Goal: Transaction & Acquisition: Purchase product/service

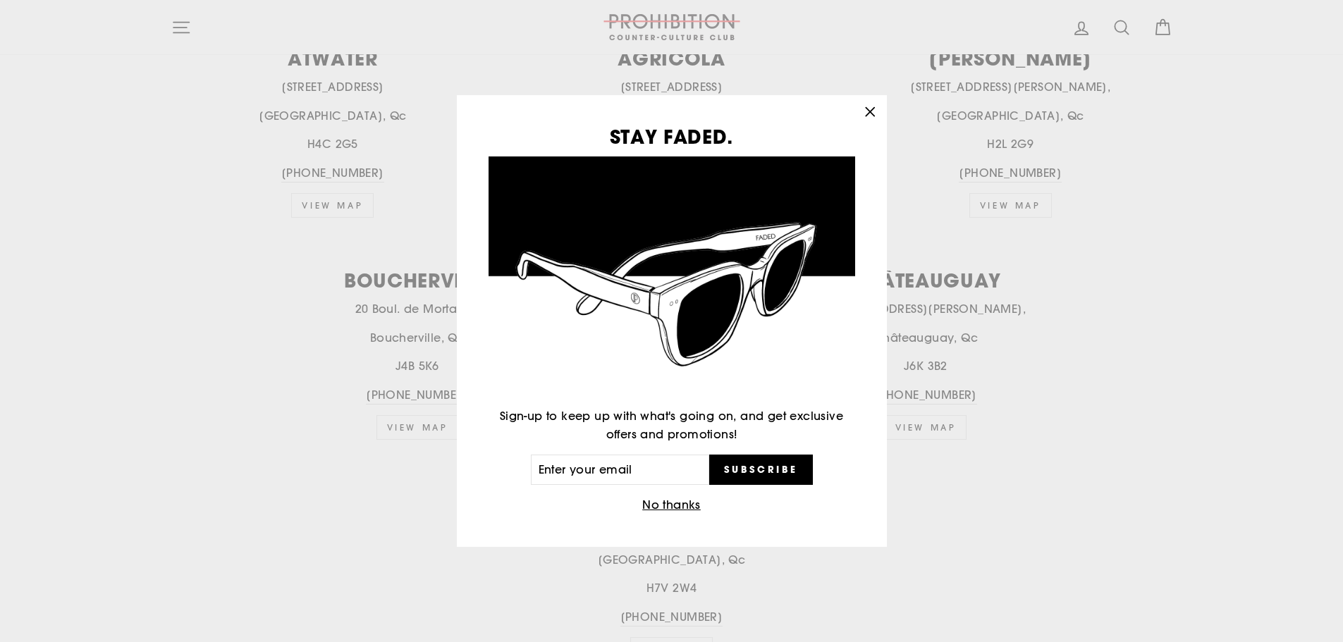
scroll to position [635, 0]
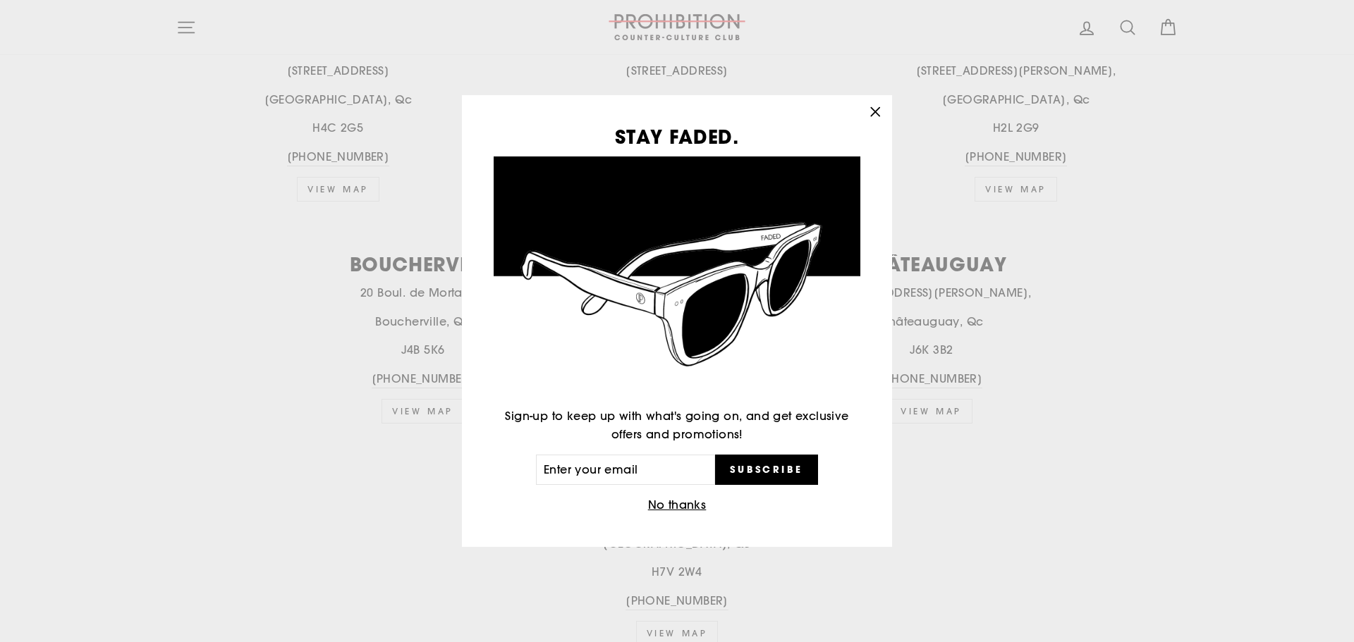
click at [884, 110] on button ""Close (esc)"" at bounding box center [875, 112] width 34 height 34
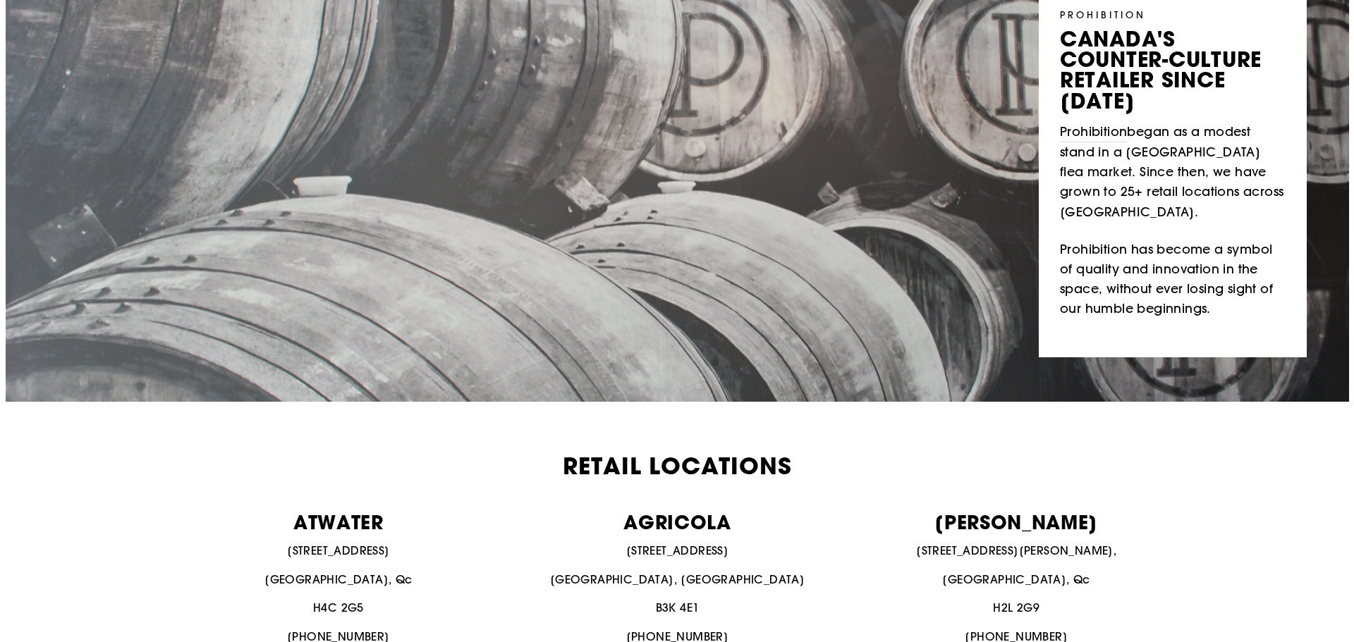
scroll to position [0, 0]
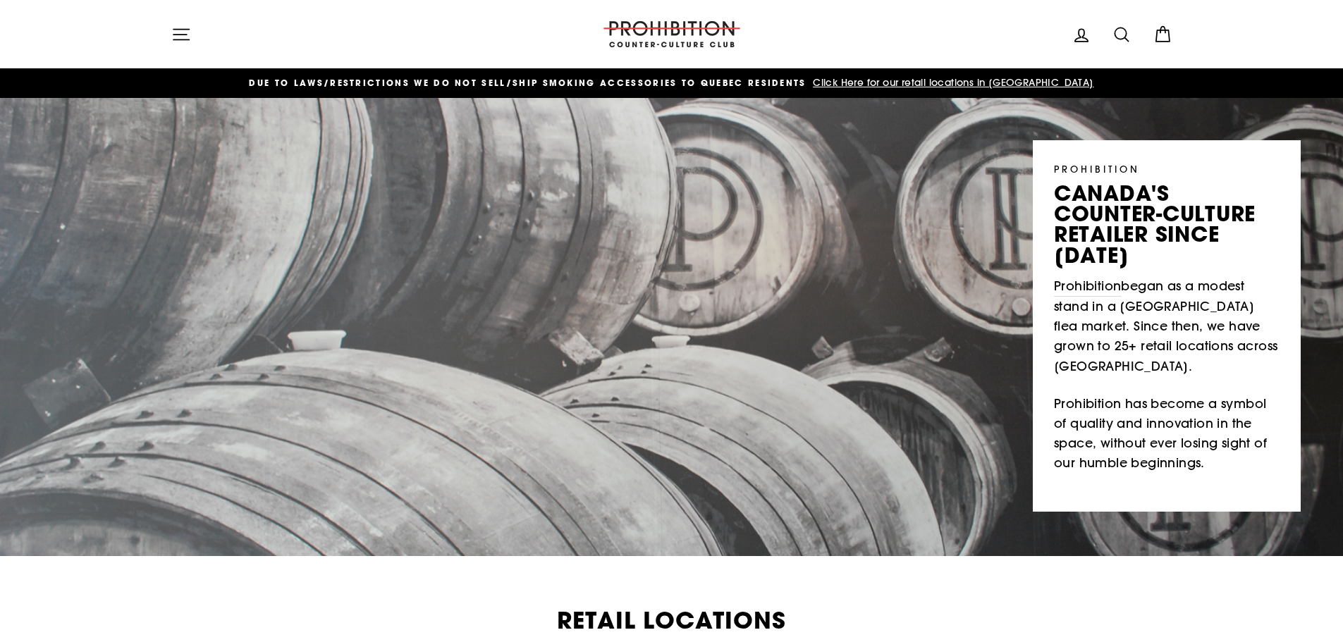
click at [167, 31] on button "Site navigation" at bounding box center [181, 34] width 37 height 30
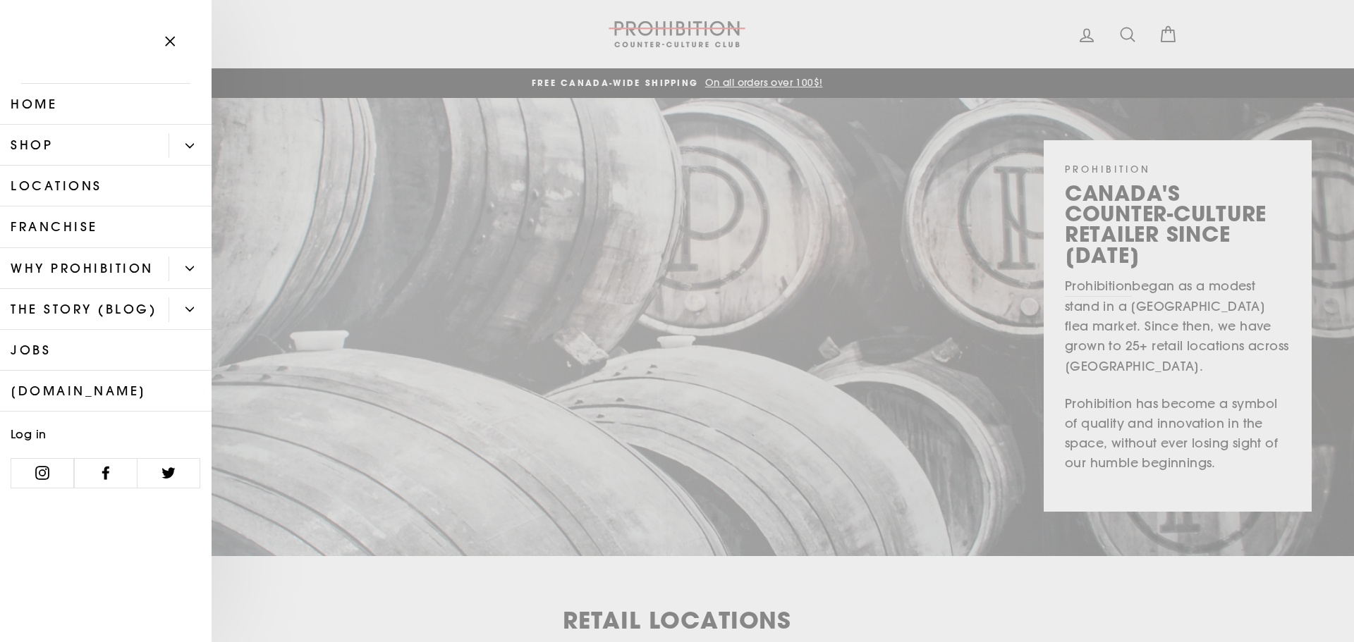
click at [183, 154] on button "Primary" at bounding box center [190, 145] width 43 height 25
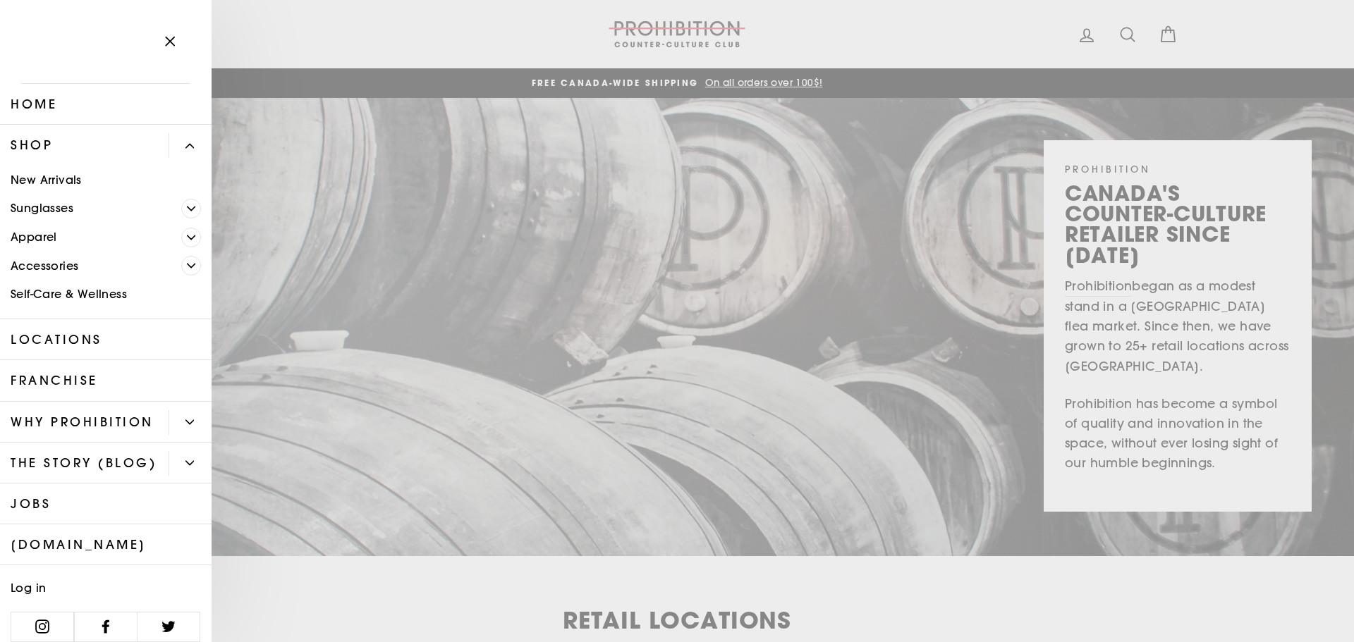
click at [183, 272] on span "Primary" at bounding box center [191, 266] width 20 height 20
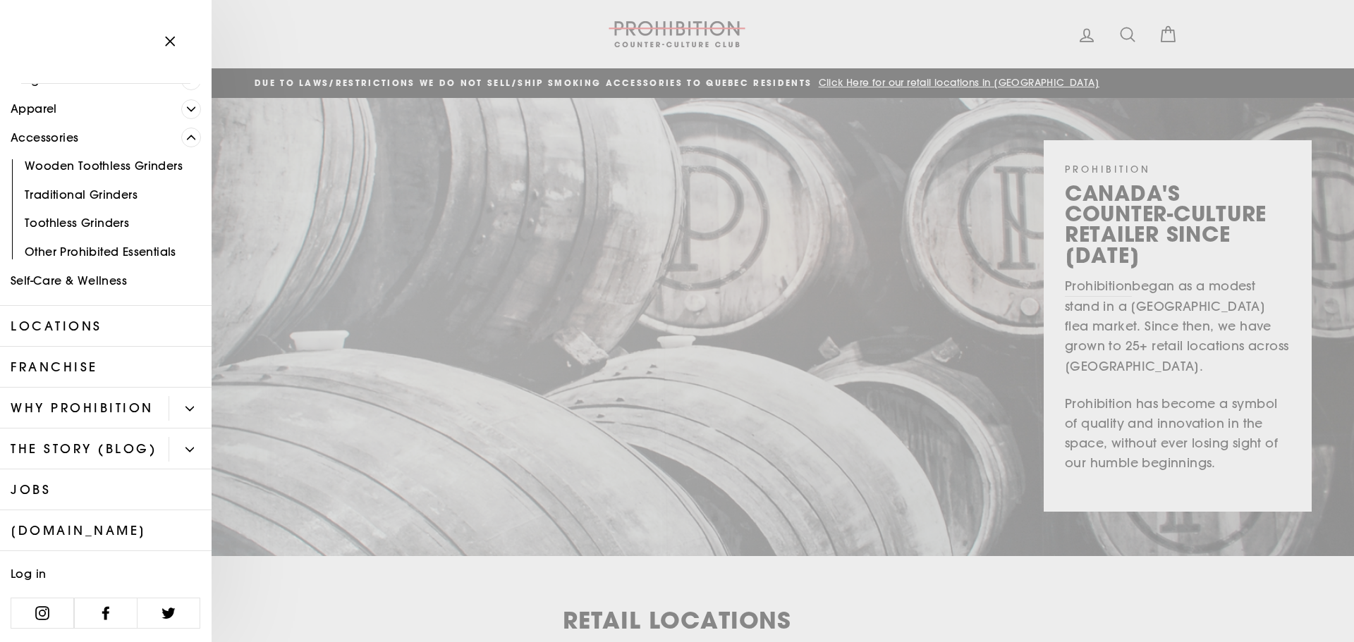
scroll to position [141, 0]
click at [94, 267] on link "Self-Care & Wellness" at bounding box center [106, 281] width 212 height 29
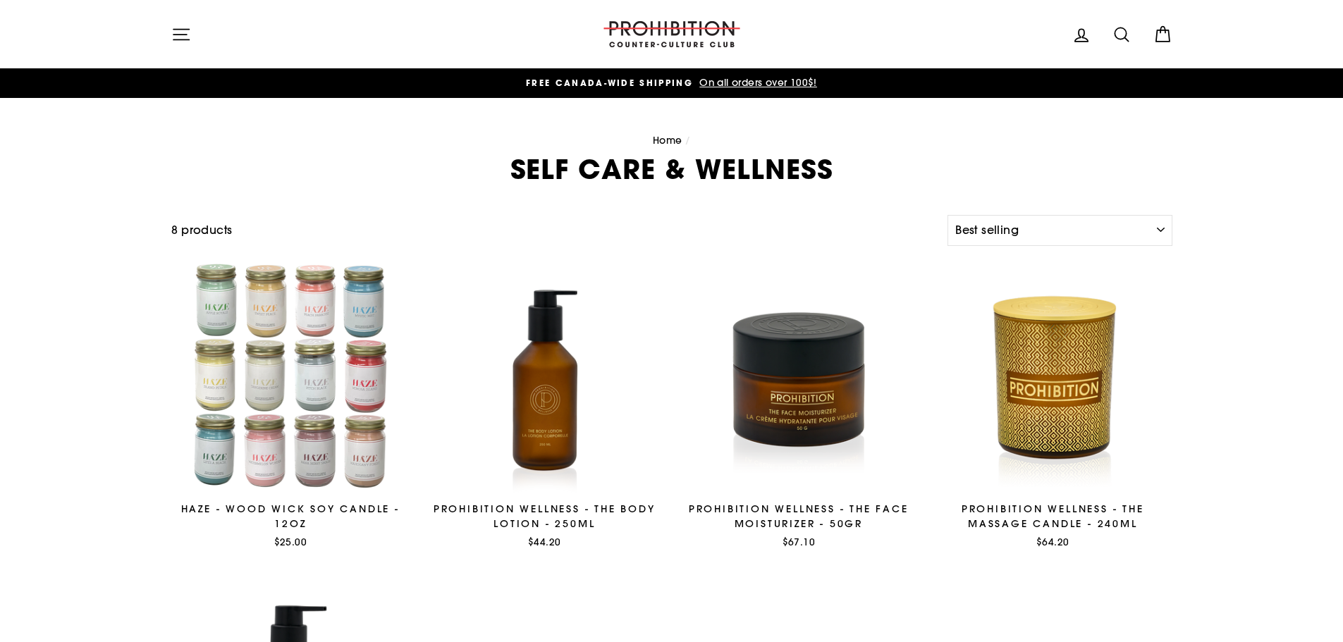
select select "best-selling"
click at [181, 44] on button "Site navigation" at bounding box center [181, 34] width 37 height 30
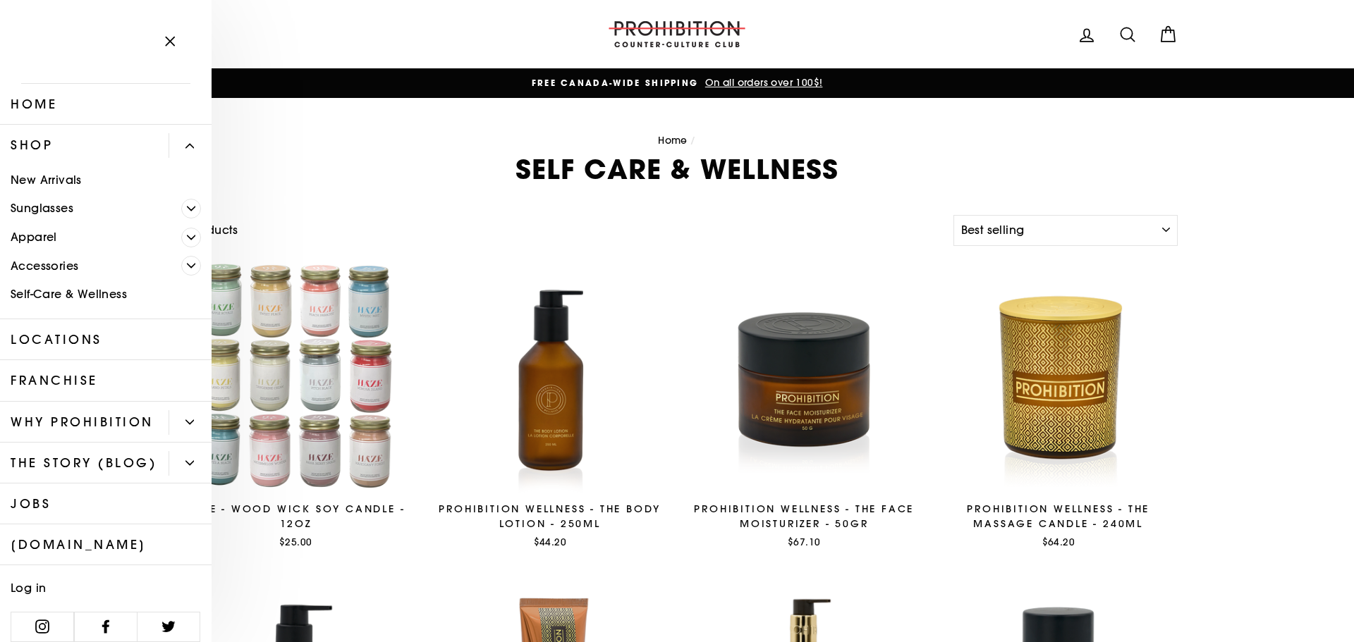
click at [73, 173] on link "New Arrivals" at bounding box center [106, 180] width 212 height 29
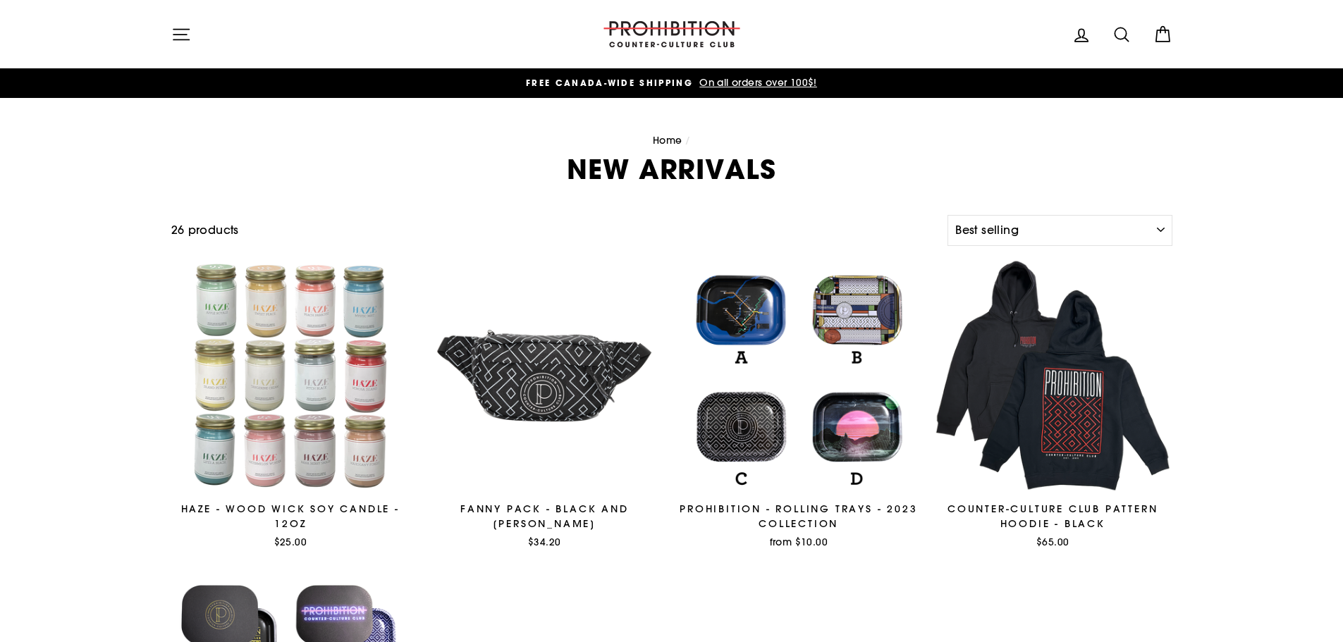
select select "best-selling"
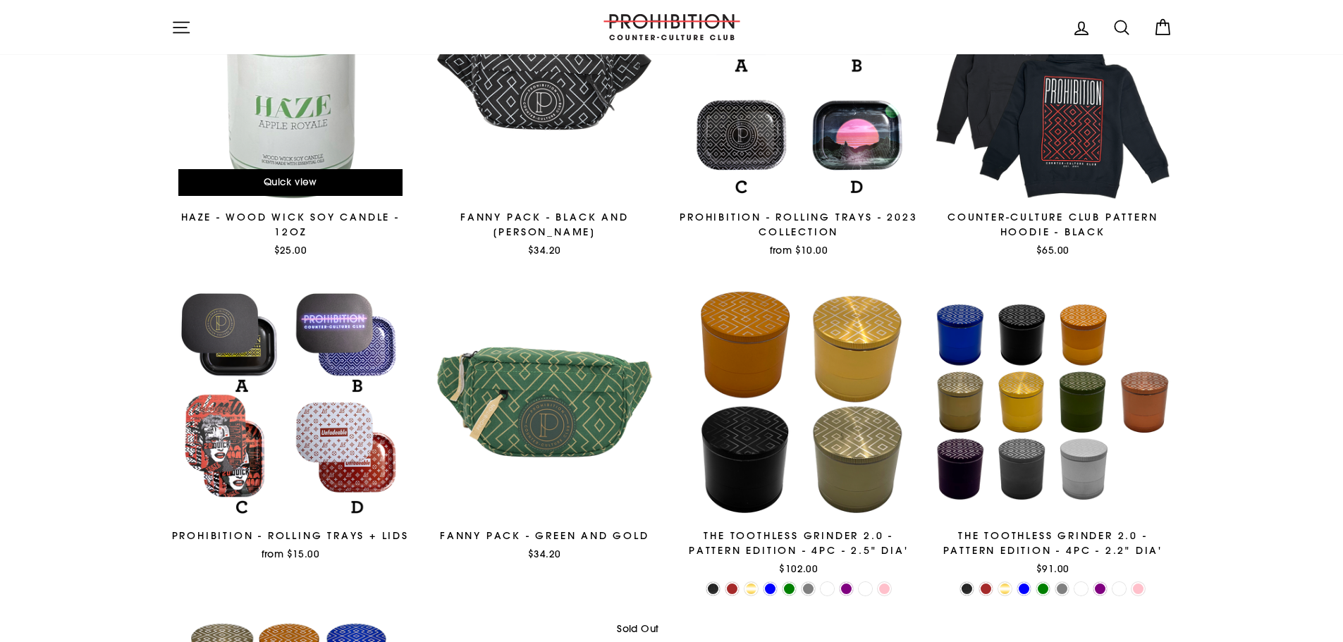
scroll to position [61, 0]
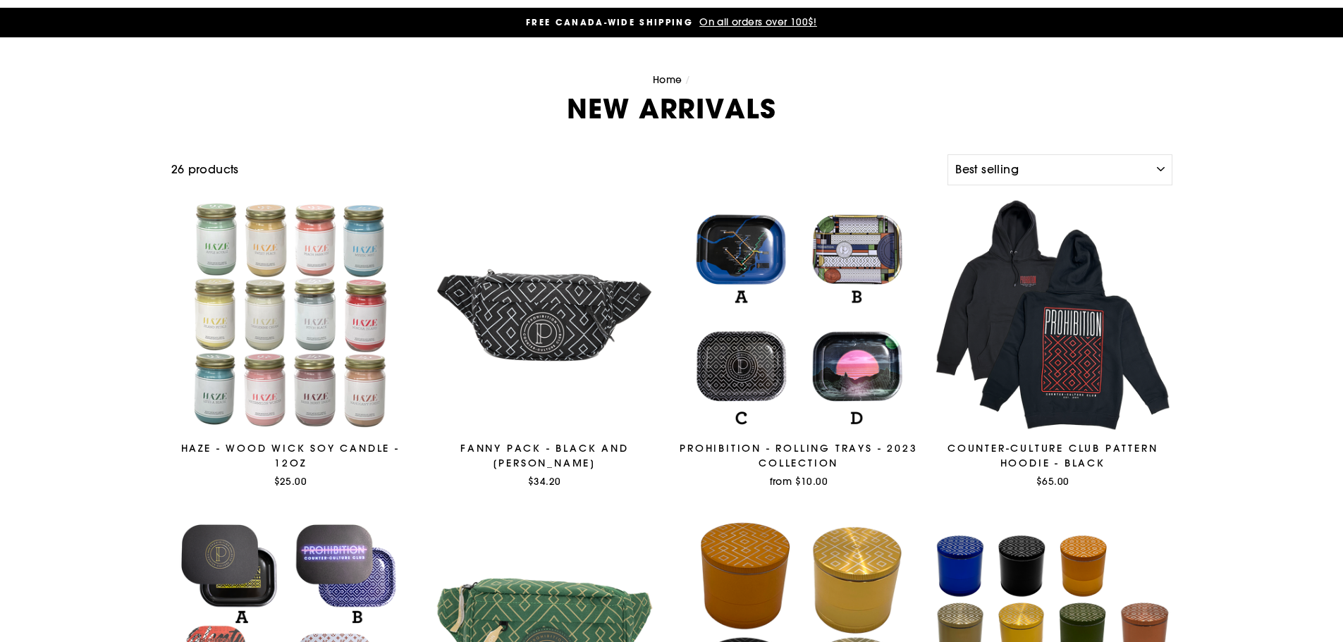
click at [659, 75] on link "Home" at bounding box center [668, 79] width 30 height 13
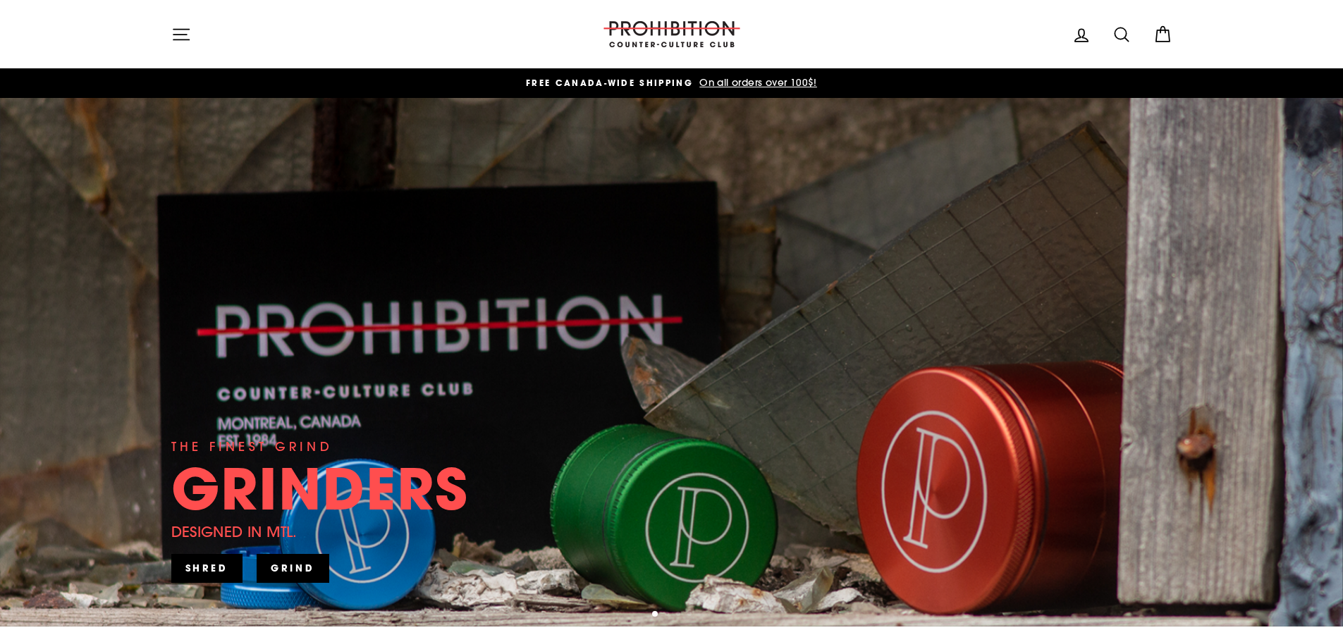
click at [205, 28] on div "Site navigation" at bounding box center [375, 34] width 409 height 40
click at [190, 40] on button "Site navigation" at bounding box center [181, 34] width 37 height 30
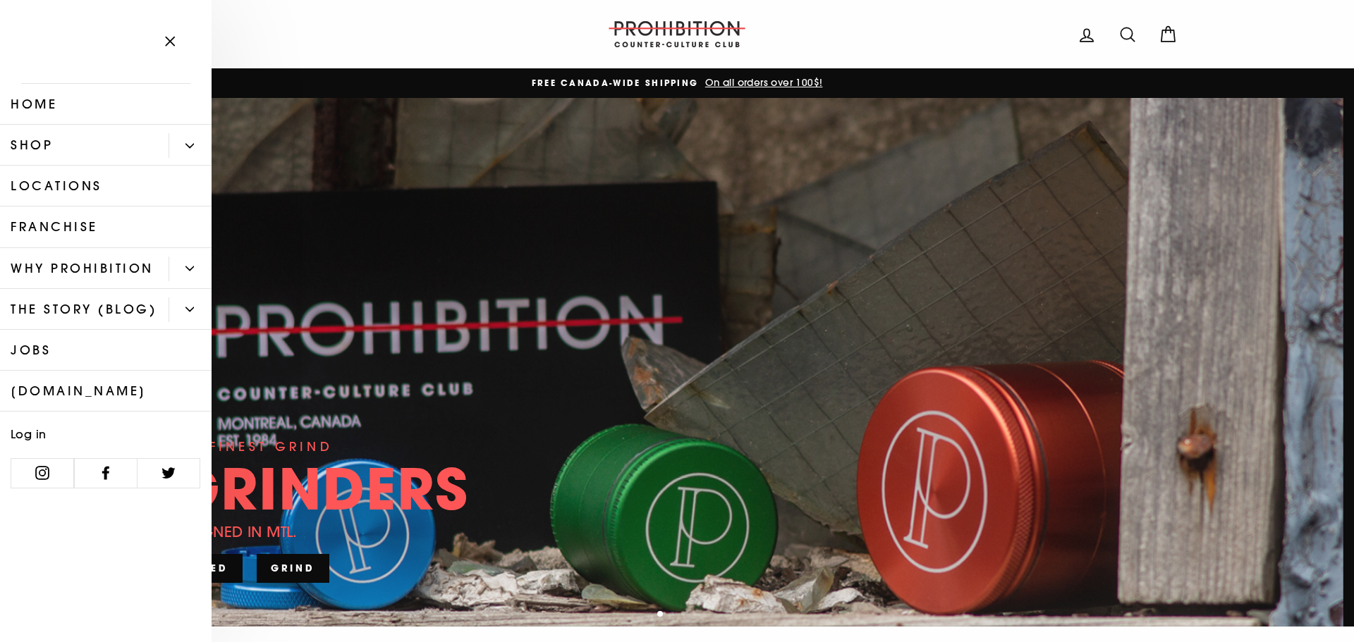
click at [80, 141] on link "Shop" at bounding box center [84, 145] width 169 height 41
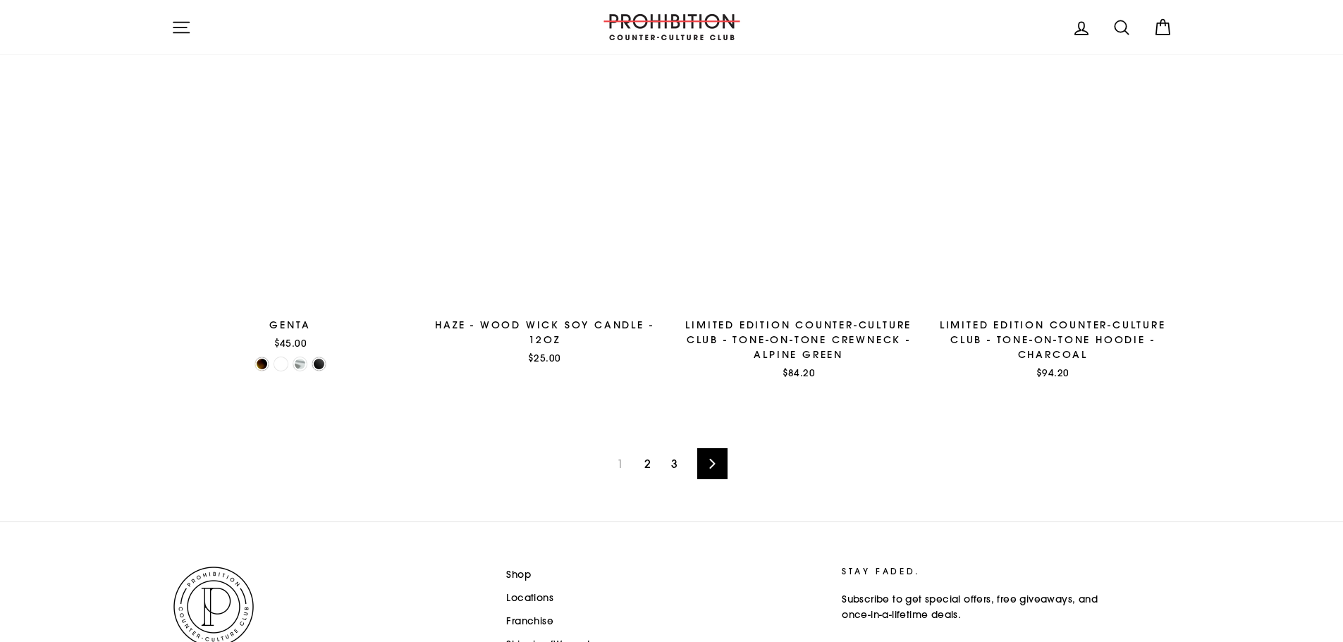
scroll to position [2266, 0]
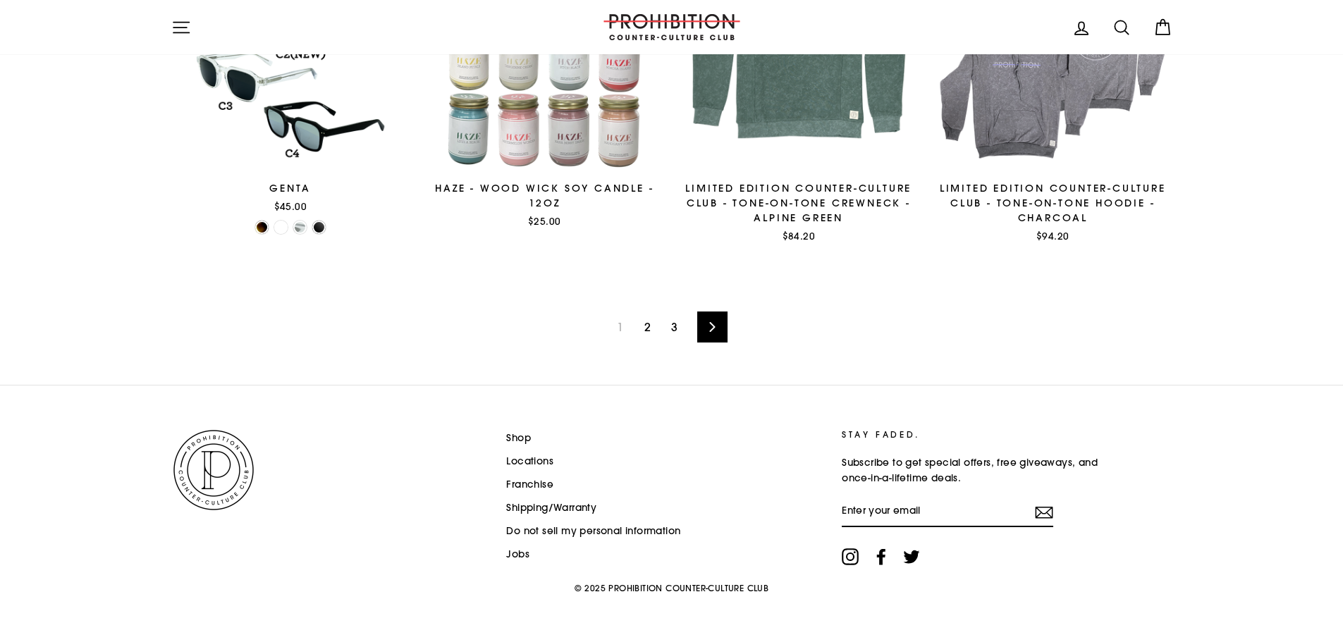
click at [641, 324] on link "2" at bounding box center [647, 327] width 23 height 23
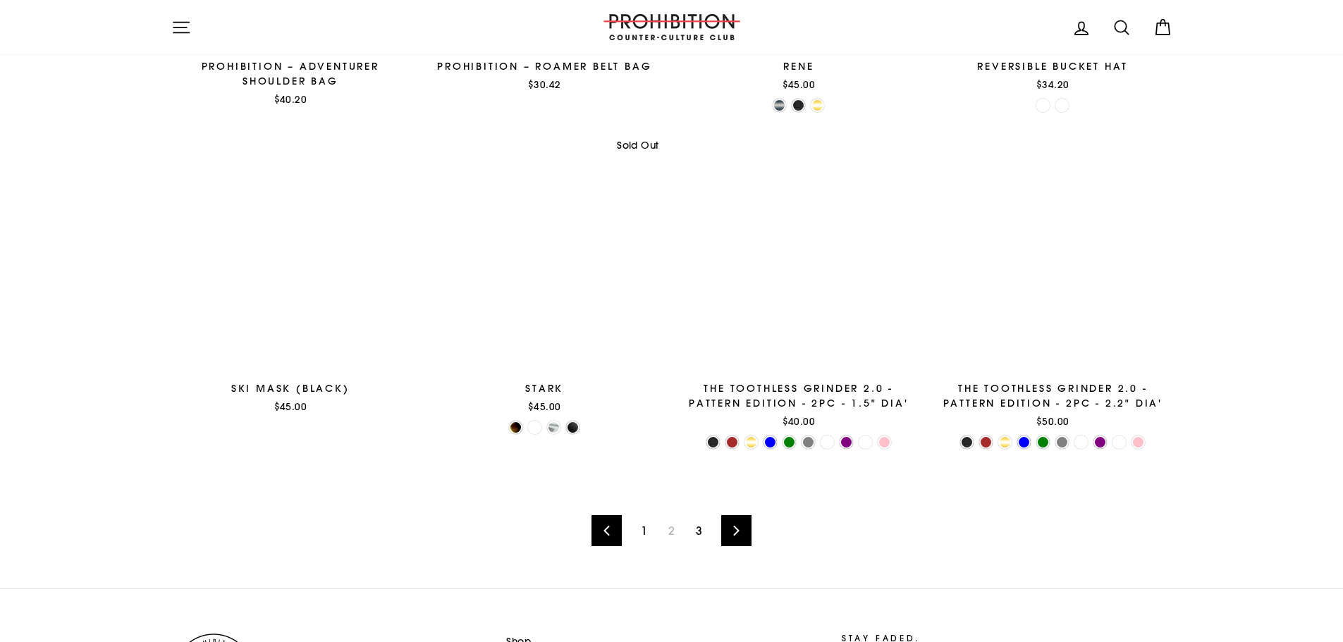
scroll to position [2115, 0]
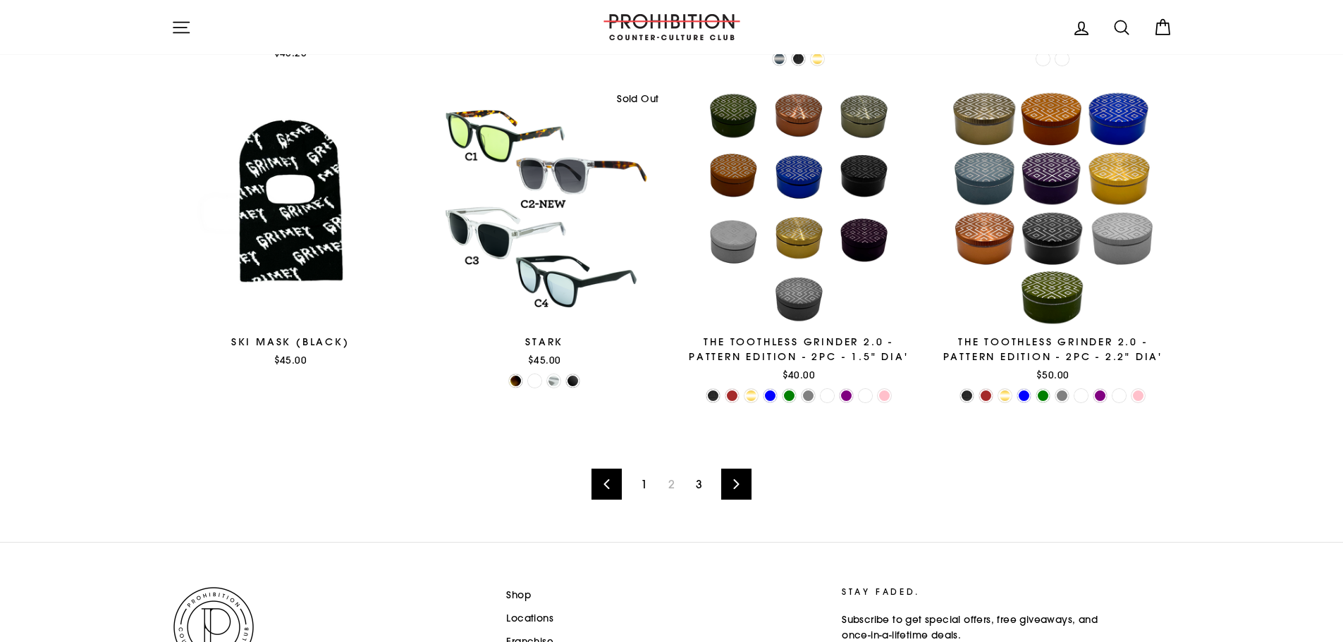
click at [699, 488] on link "3" at bounding box center [699, 484] width 23 height 23
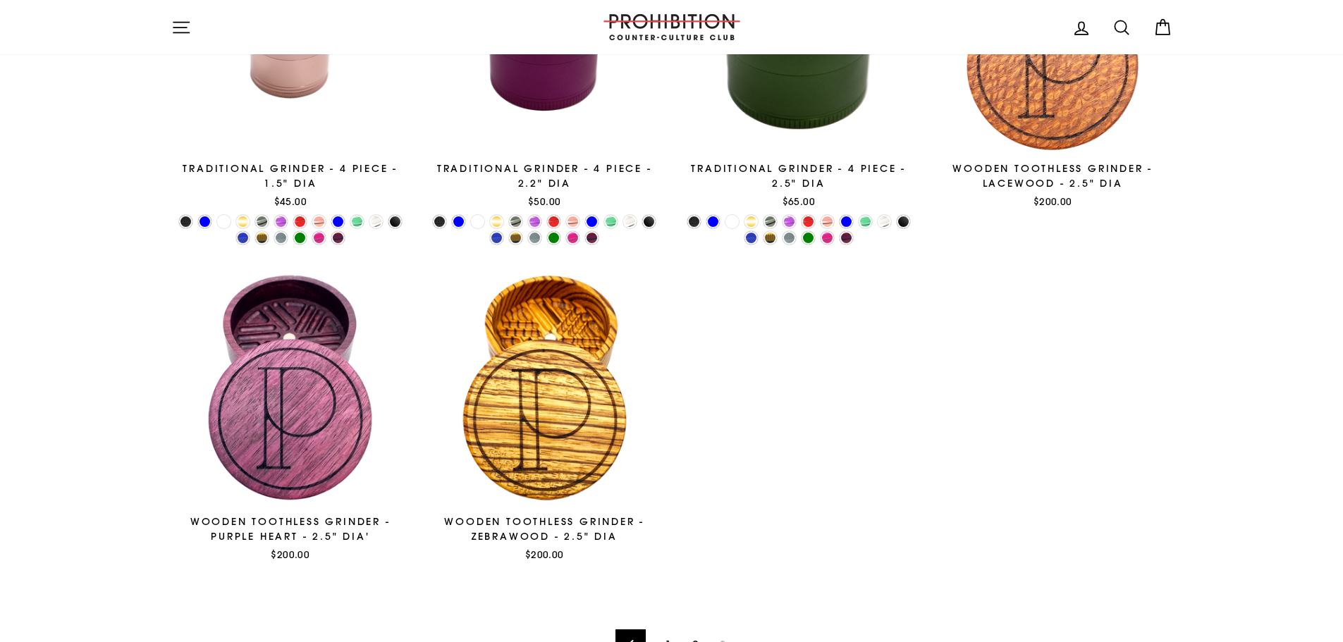
scroll to position [1058, 0]
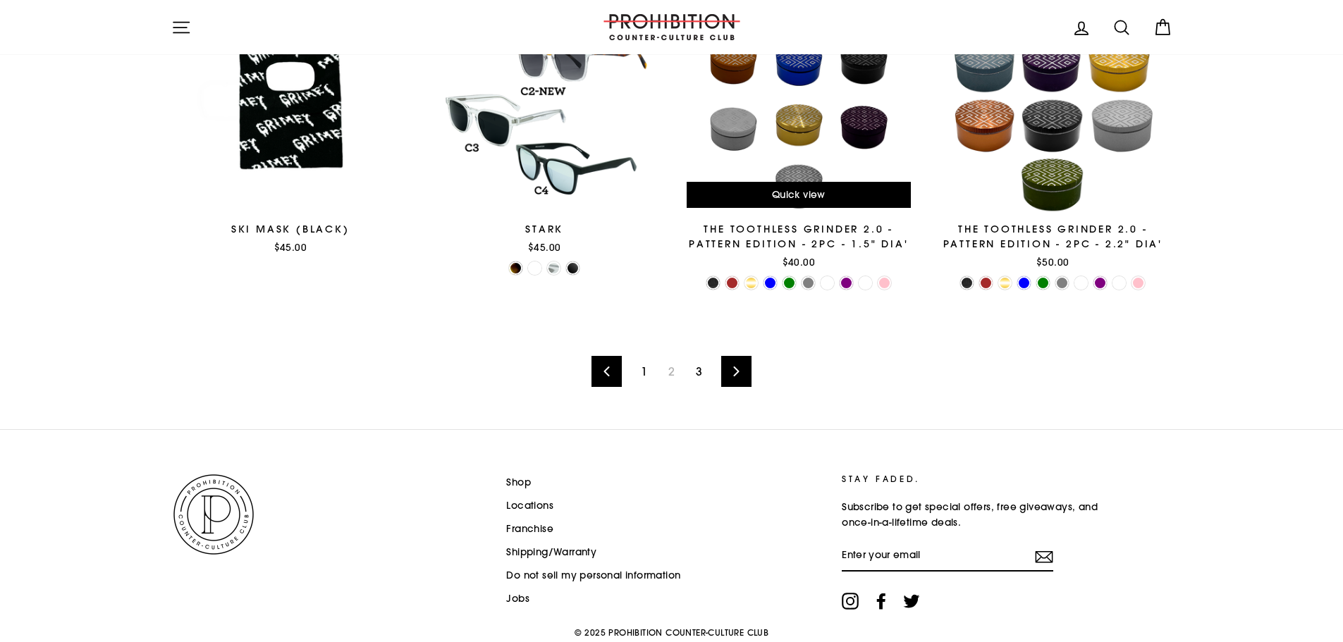
scroll to position [2203, 0]
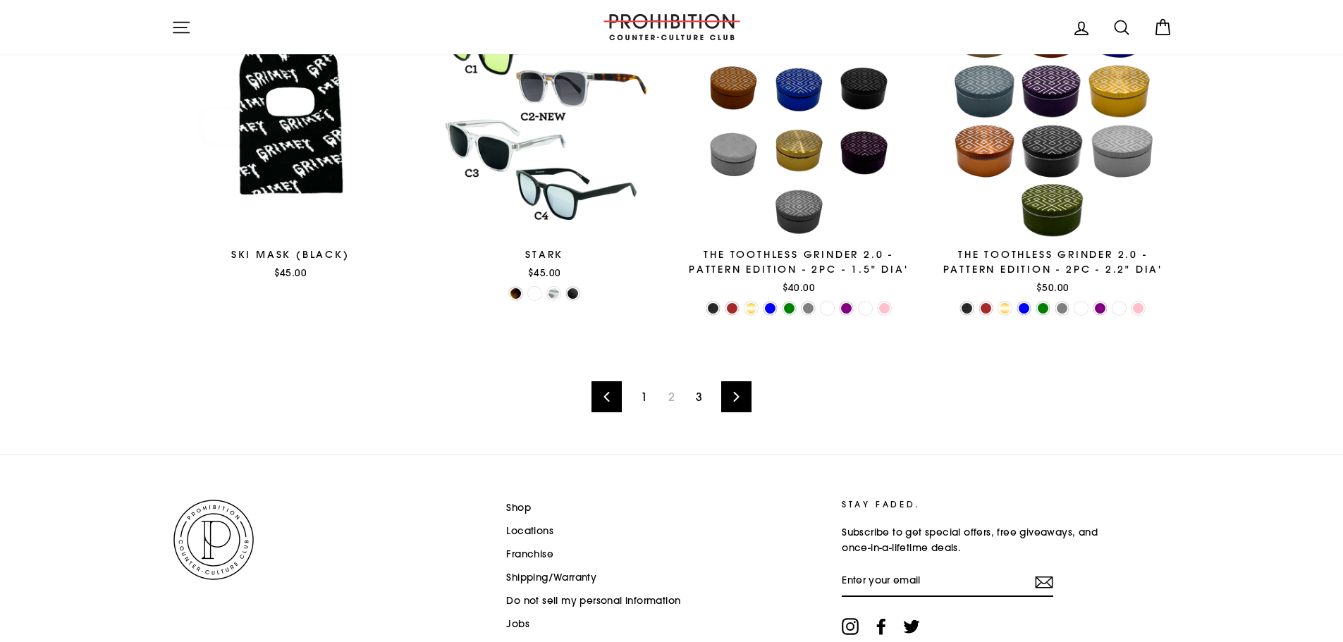
click at [692, 390] on link "3" at bounding box center [699, 397] width 23 height 23
